Goal: Task Accomplishment & Management: Manage account settings

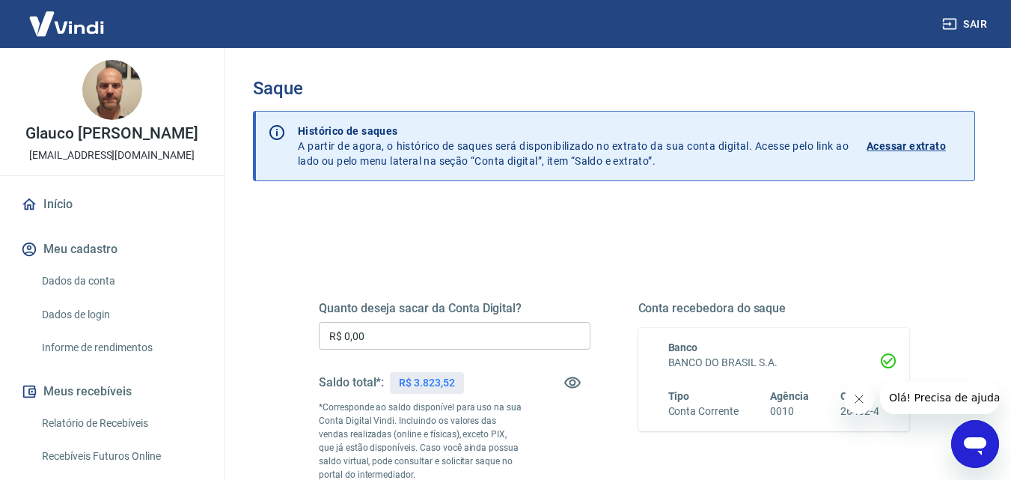
click at [399, 336] on input "R$ 0,00" at bounding box center [455, 336] width 272 height 28
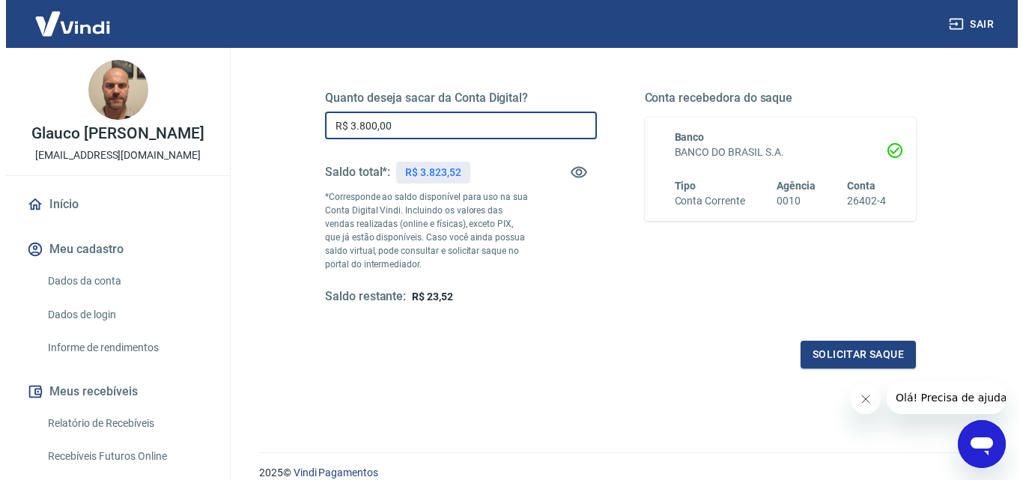
scroll to position [225, 0]
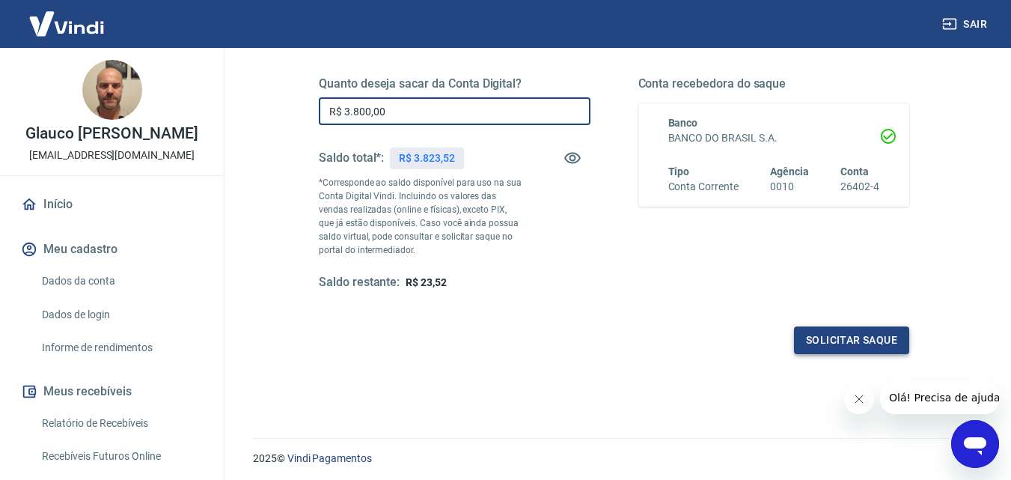
type input "R$ 3.800,00"
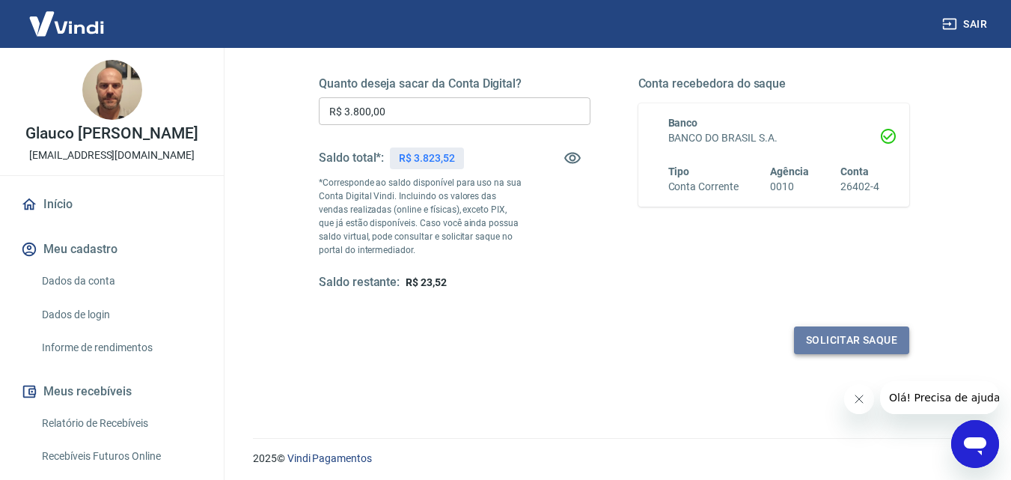
click at [838, 338] on button "Solicitar saque" at bounding box center [851, 340] width 115 height 28
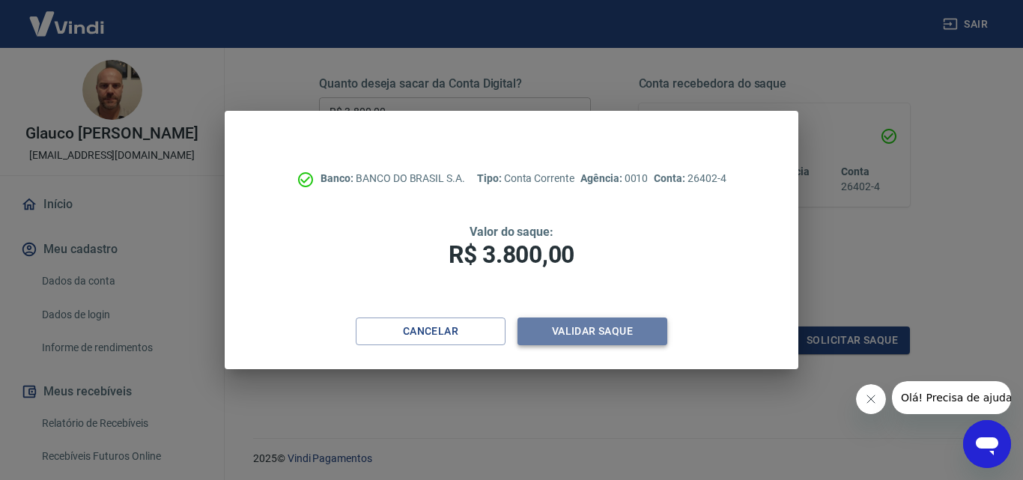
click at [621, 332] on button "Validar saque" at bounding box center [592, 331] width 150 height 28
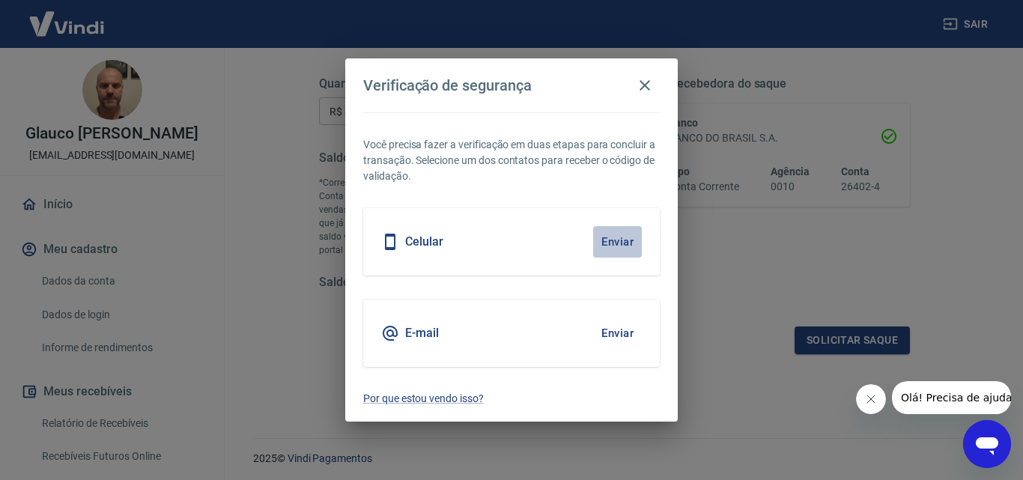
click at [614, 237] on button "Enviar" at bounding box center [617, 241] width 49 height 31
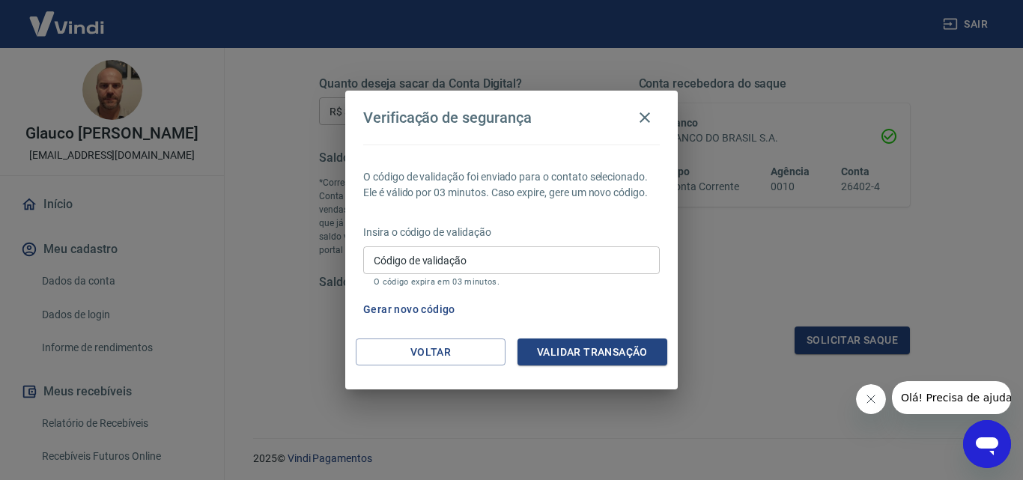
click at [474, 261] on input "Código de validação" at bounding box center [511, 260] width 296 height 28
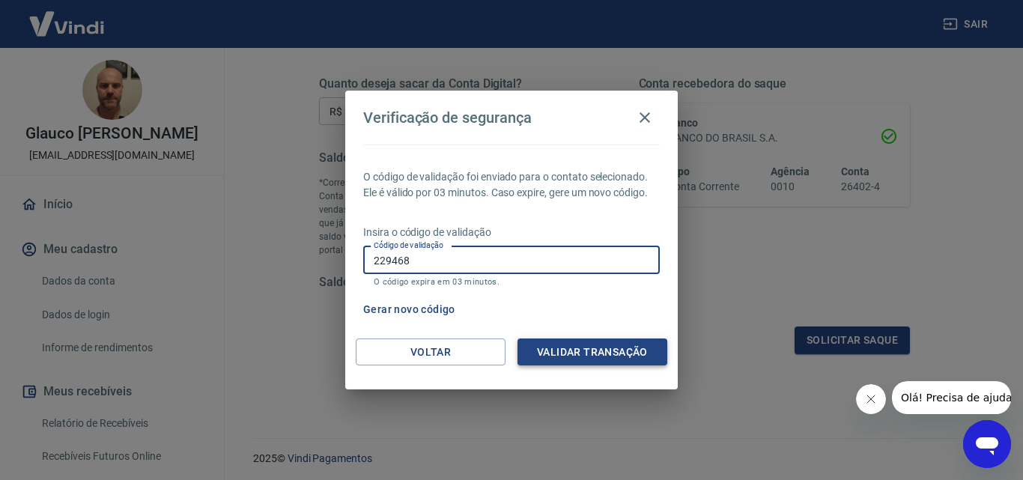
type input "229468"
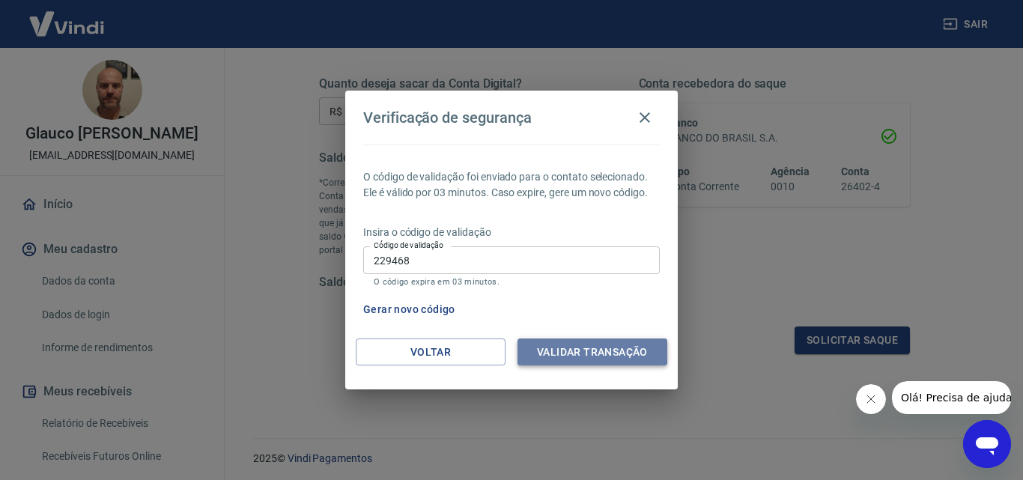
click at [606, 350] on button "Validar transação" at bounding box center [592, 352] width 150 height 28
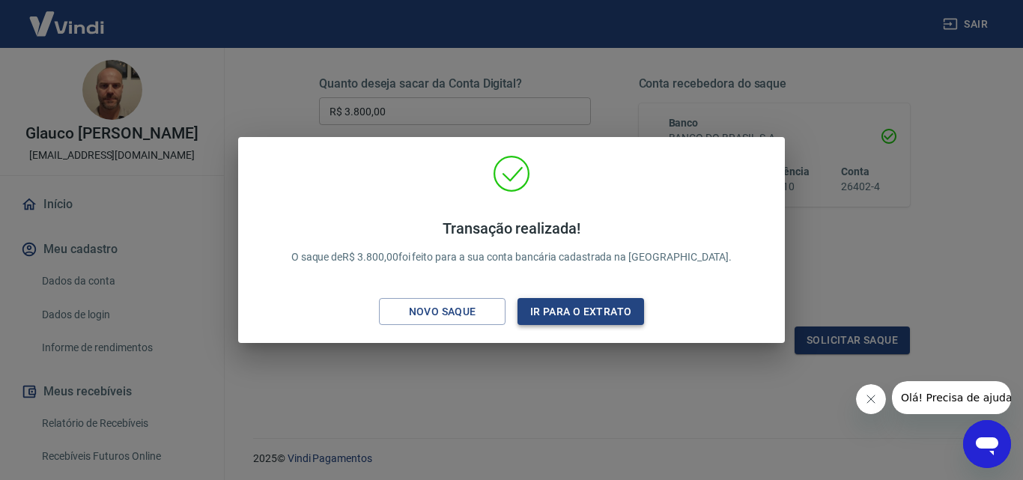
click at [625, 309] on button "Ir para o extrato" at bounding box center [580, 312] width 127 height 28
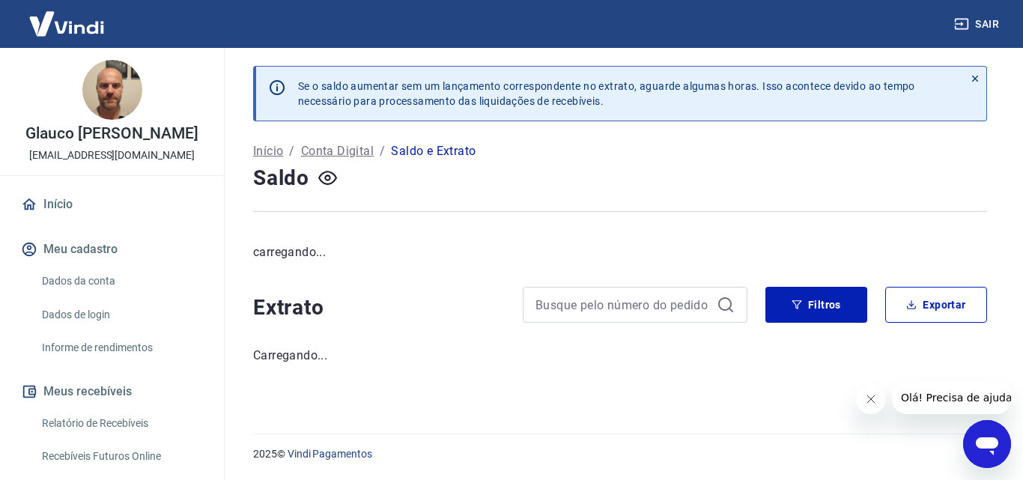
click at [989, 25] on button "Sair" at bounding box center [978, 24] width 54 height 28
